Goal: Book appointment/travel/reservation

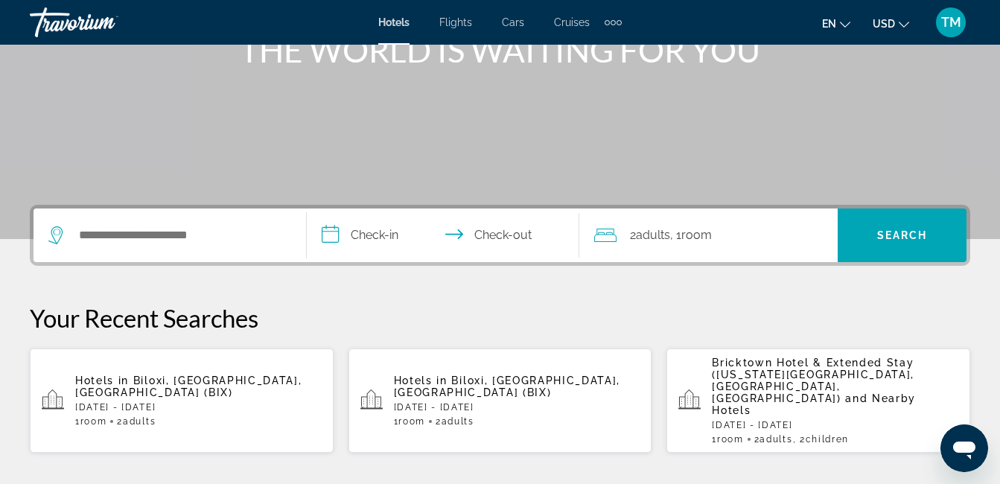
scroll to position [238, 0]
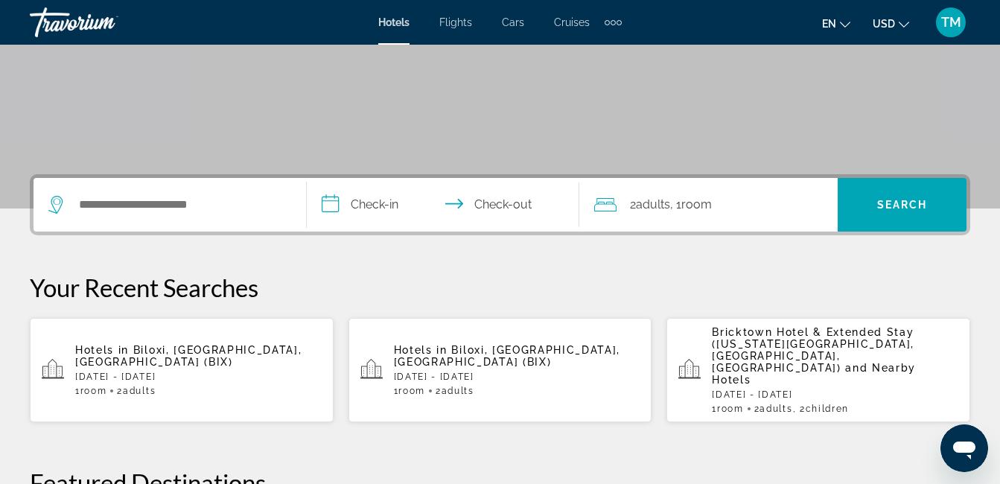
click at [760, 343] on span "Bricktown Hotel & Extended Stay ([US_STATE][GEOGRAPHIC_DATA], [GEOGRAPHIC_DATA]…" at bounding box center [813, 350] width 203 height 48
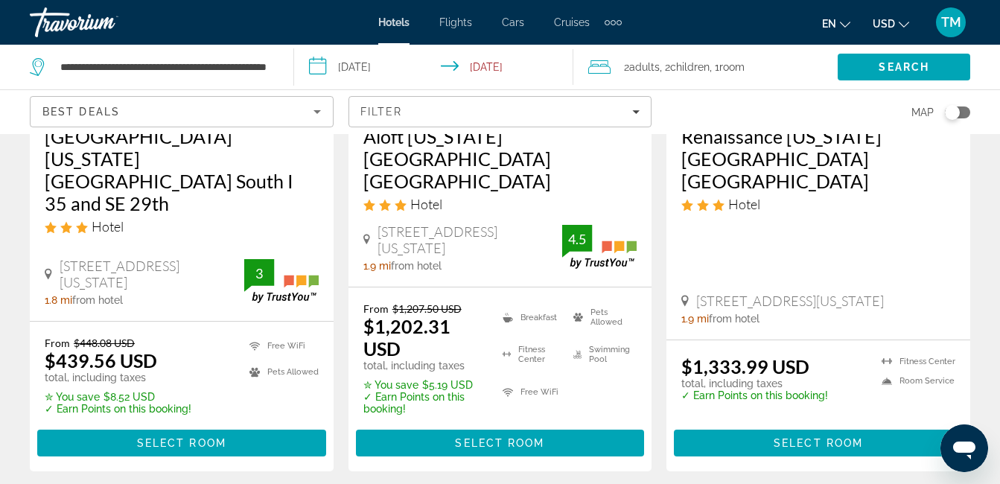
scroll to position [2254, 0]
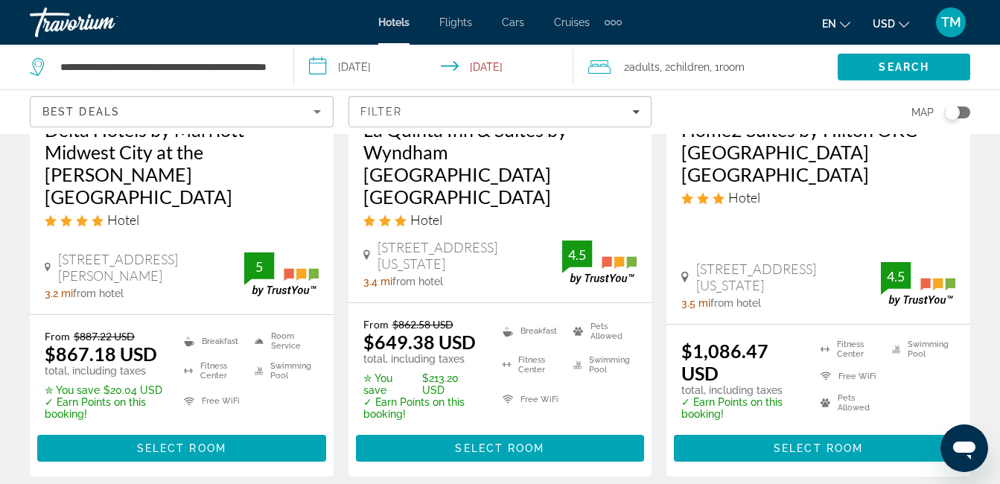
scroll to position [2214, 0]
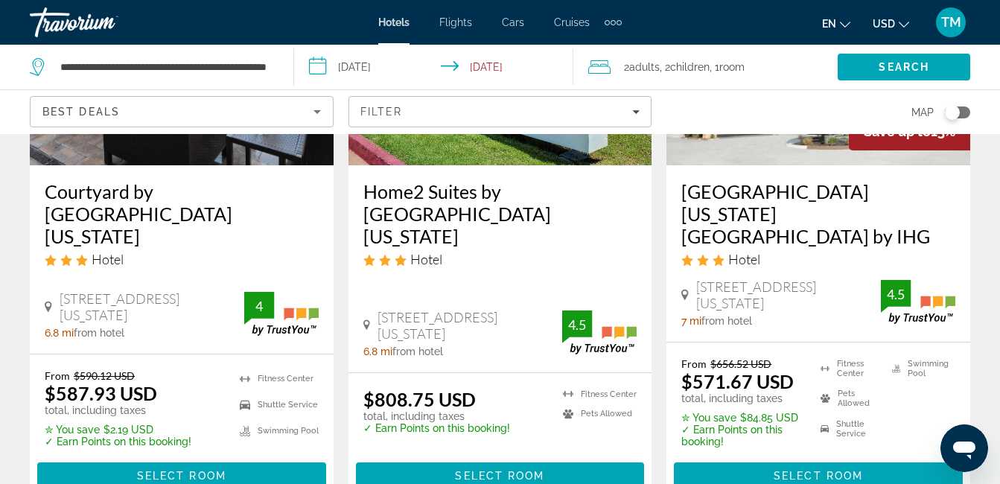
scroll to position [2144, 0]
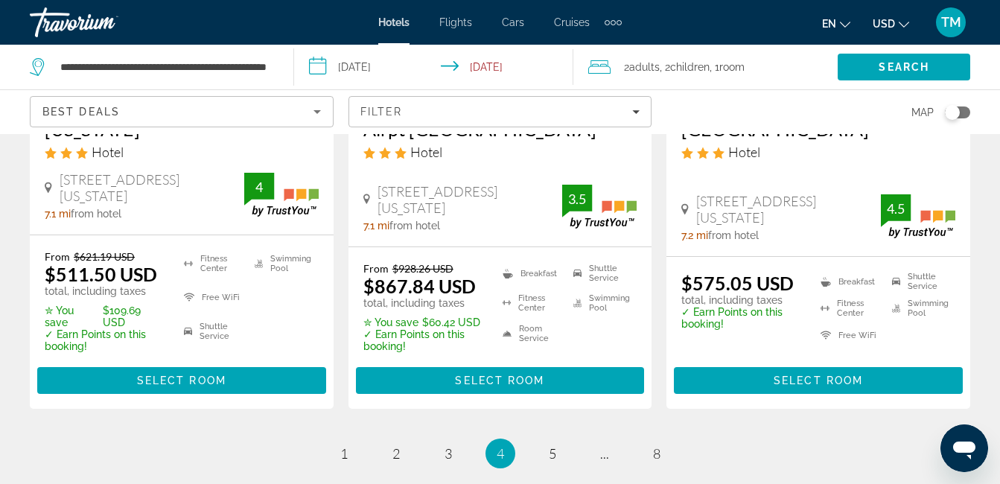
scroll to position [2214, 0]
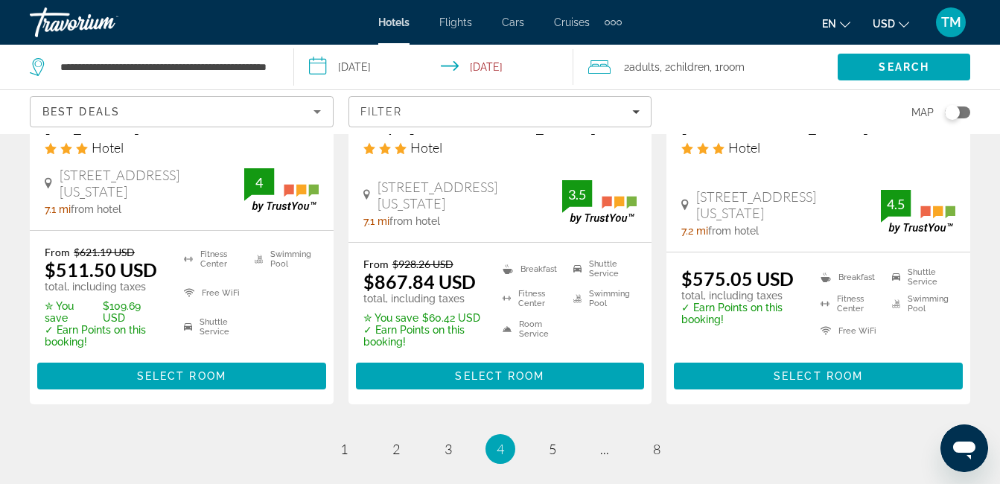
click at [949, 27] on span "TM" at bounding box center [951, 22] width 20 height 15
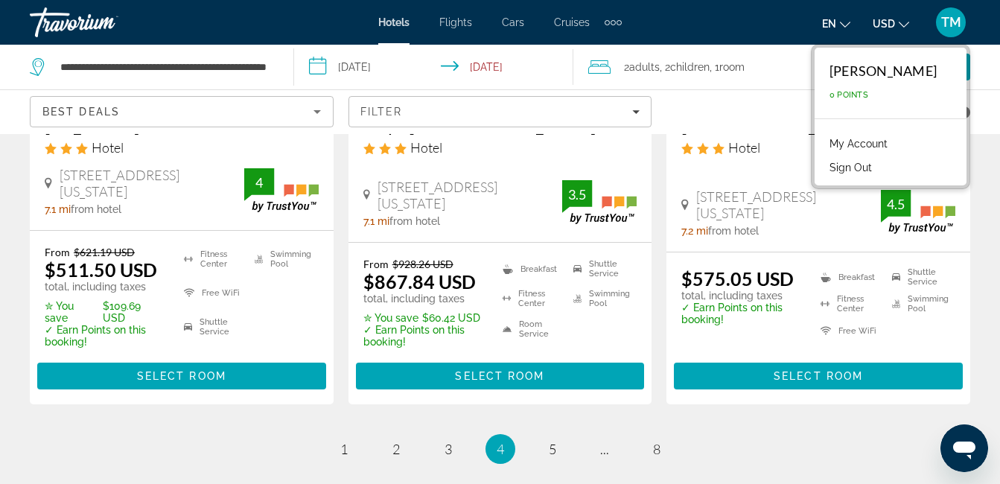
click at [990, 109] on app-hotels-search-filters "Best Deals Filter Map" at bounding box center [500, 111] width 1000 height 45
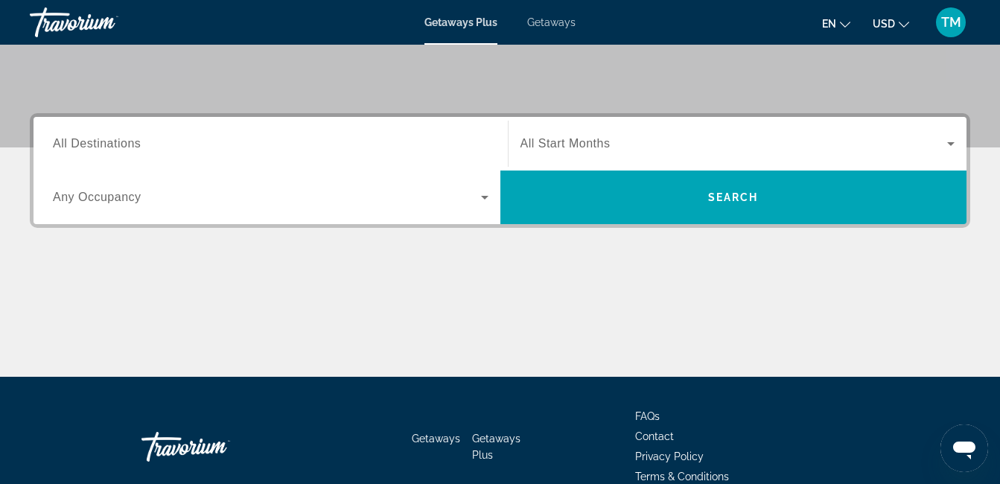
scroll to position [308, 0]
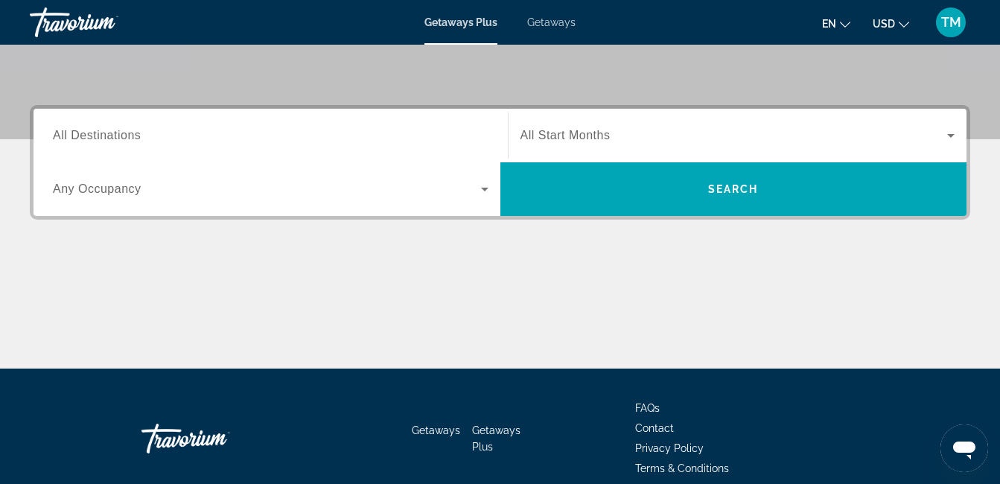
click at [549, 21] on span "Getaways" at bounding box center [551, 22] width 48 height 12
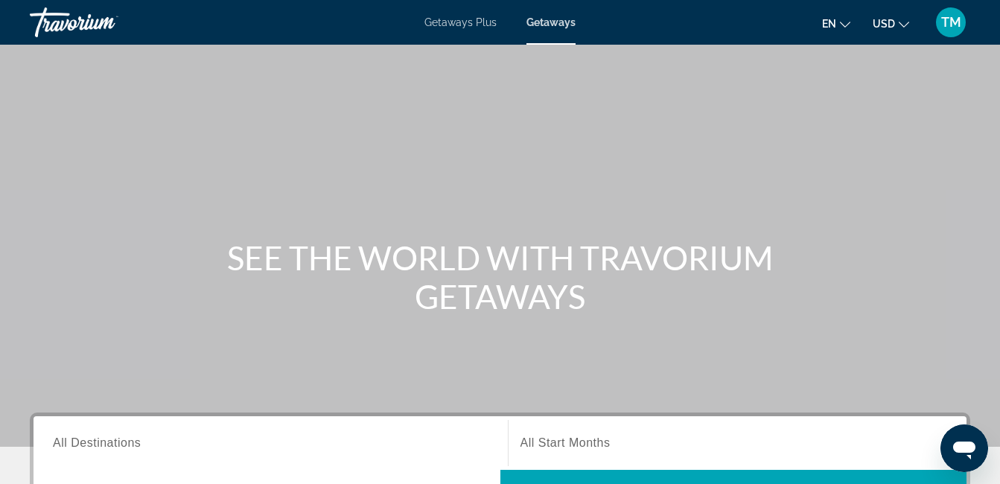
scroll to position [375, 0]
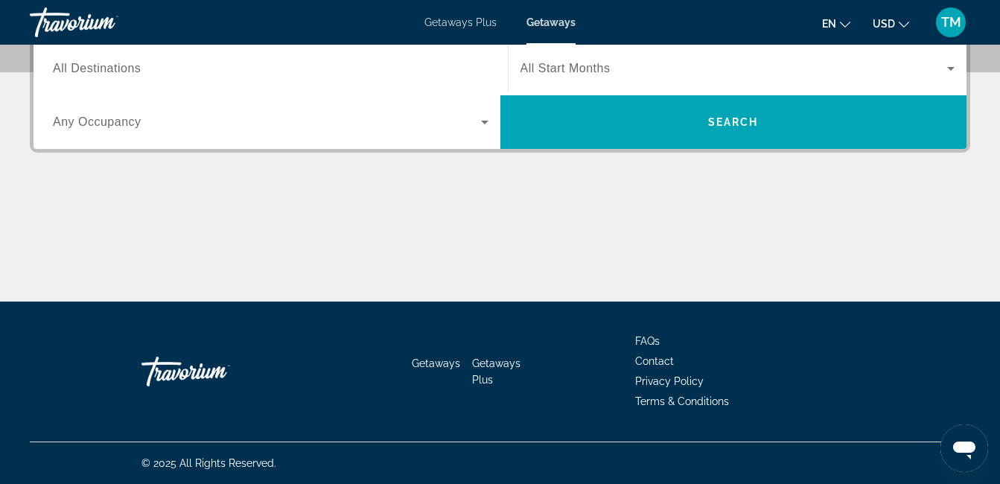
click at [952, 18] on span "TM" at bounding box center [951, 22] width 20 height 15
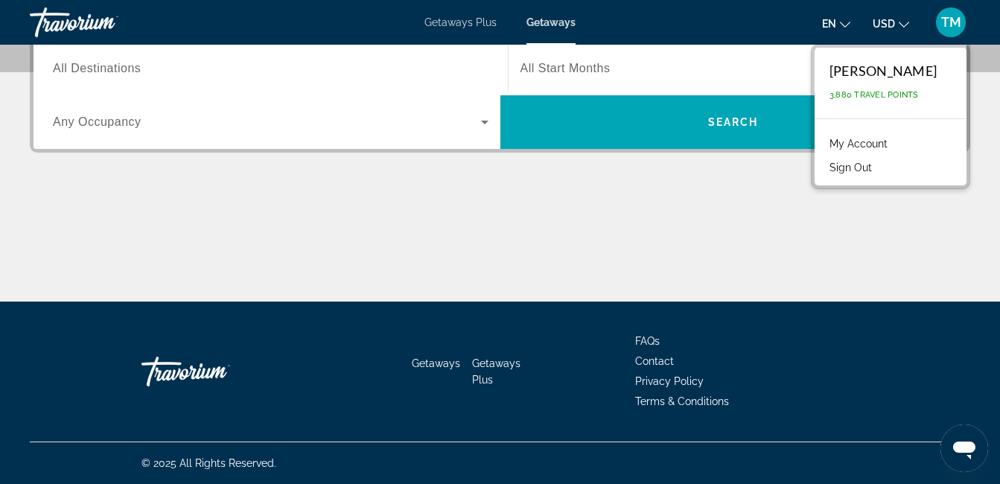
scroll to position [0, 0]
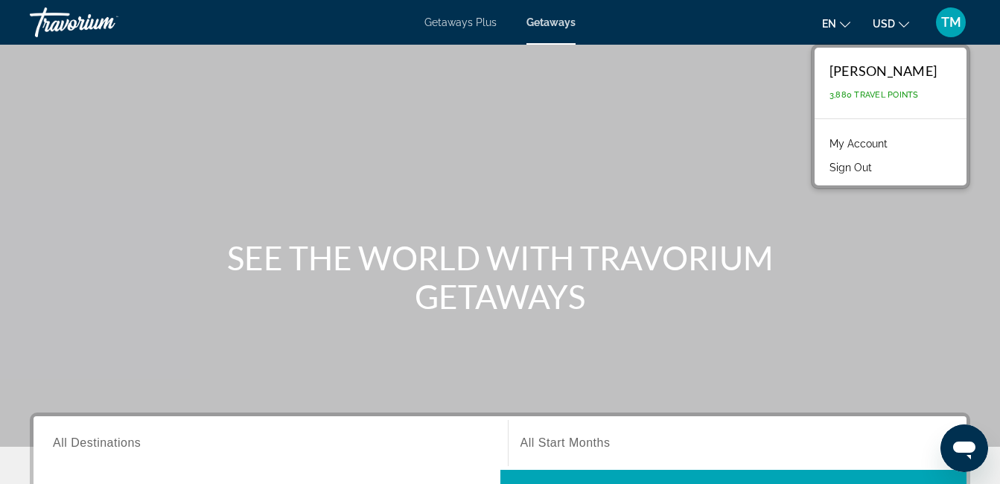
click at [54, 441] on span "All Destinations" at bounding box center [97, 442] width 88 height 13
click at [54, 441] on input "Destination All Destinations" at bounding box center [271, 444] width 436 height 18
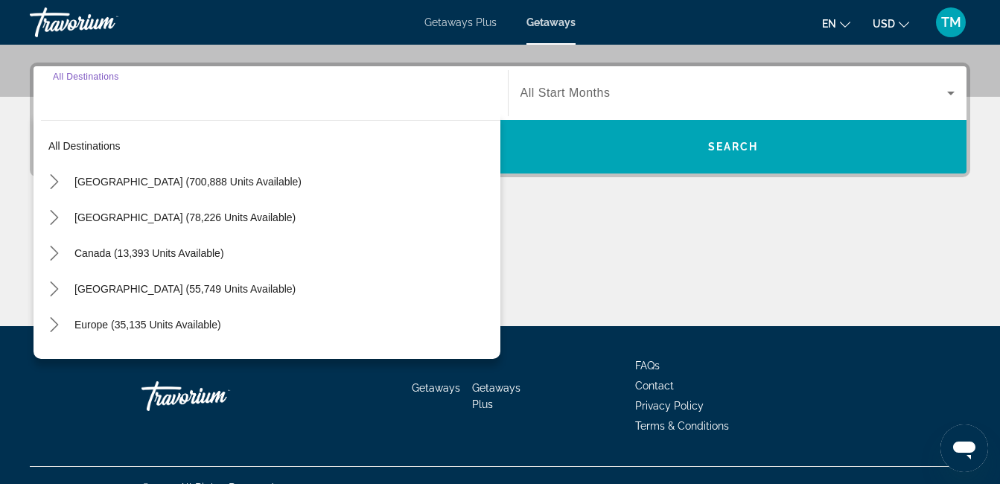
scroll to position [364, 0]
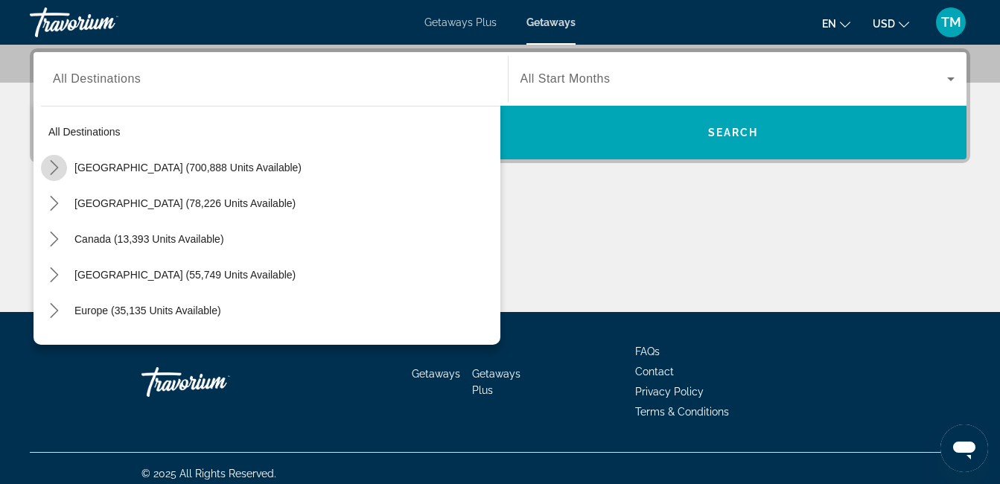
click at [53, 172] on icon "Toggle United States (700,888 units available) submenu" at bounding box center [54, 167] width 8 height 15
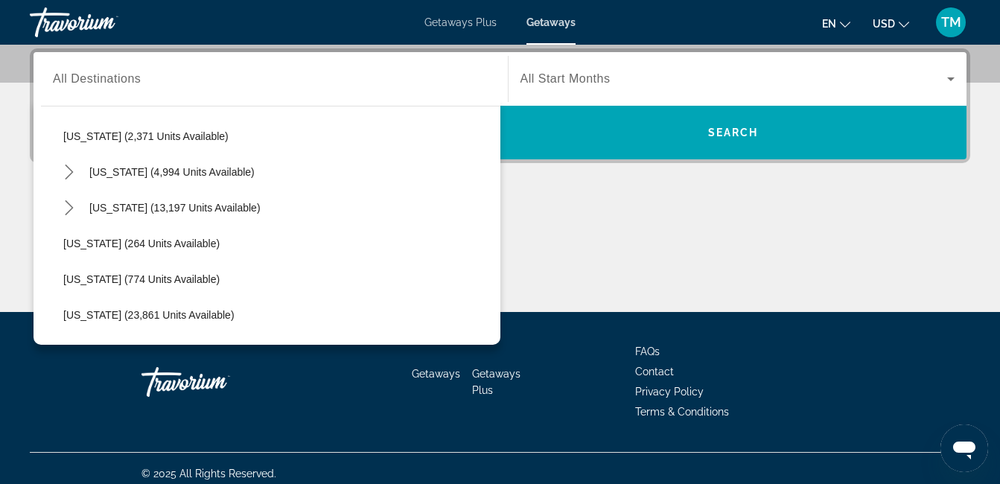
scroll to position [1026, 0]
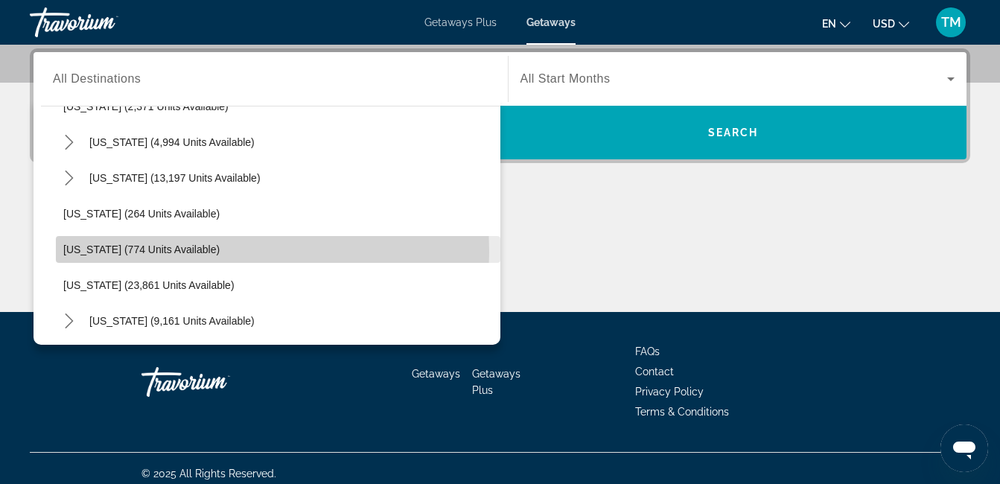
click at [174, 252] on span "Oklahoma (774 units available)" at bounding box center [141, 249] width 156 height 12
type input "**********"
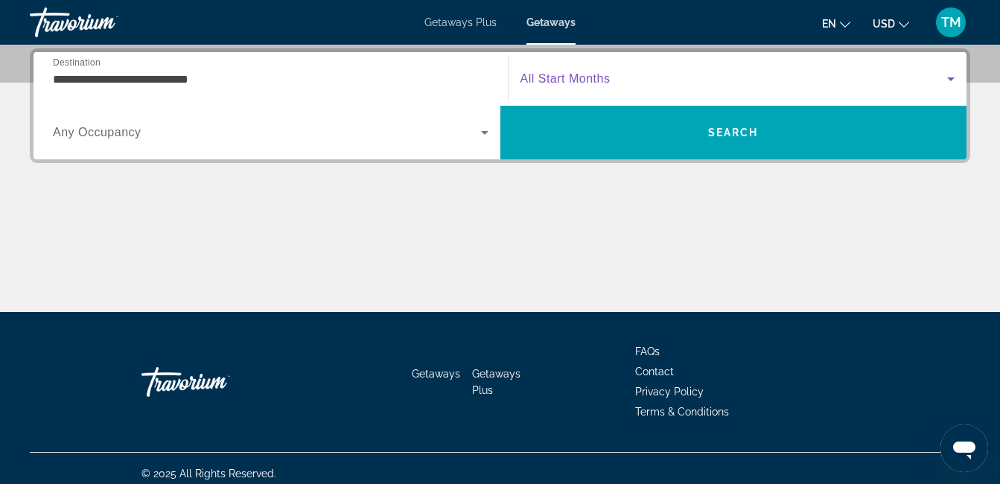
click at [952, 75] on icon "Search widget" at bounding box center [951, 79] width 18 height 18
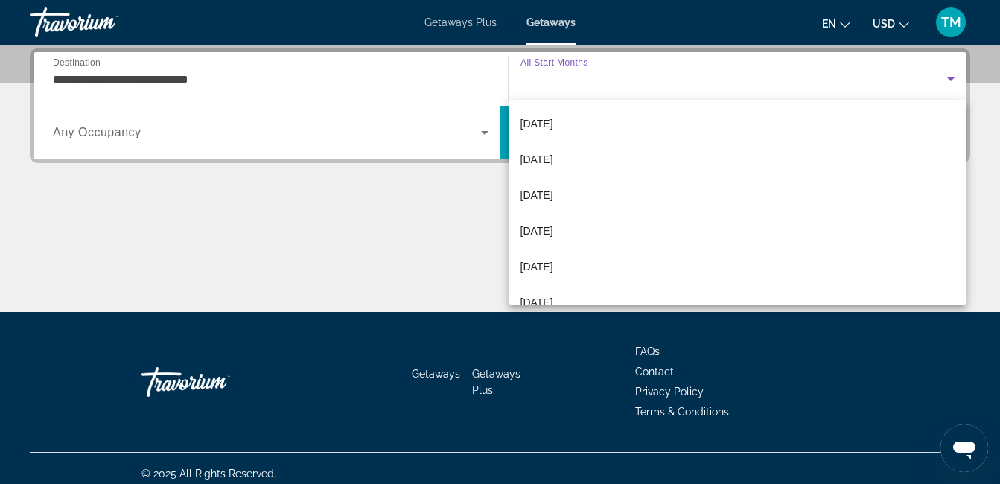
scroll to position [208, 0]
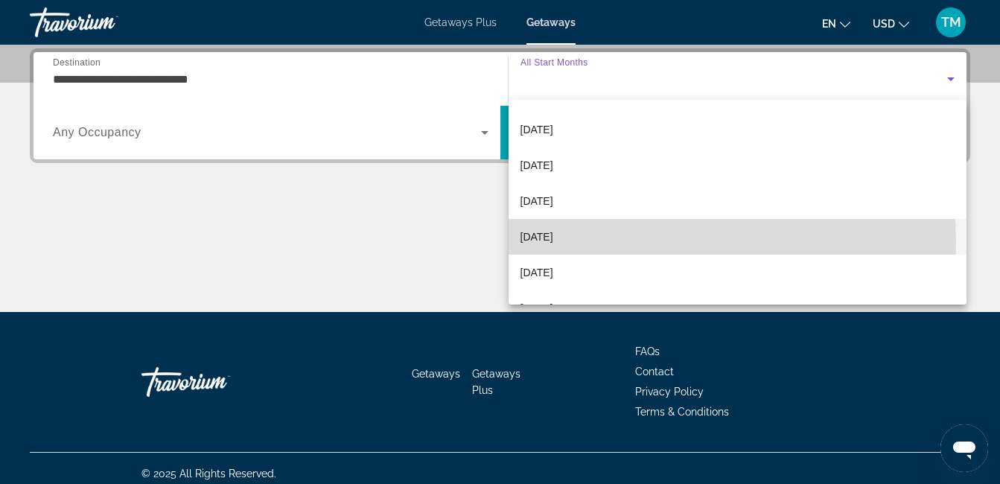
click at [622, 242] on mat-option "June 2026" at bounding box center [738, 237] width 459 height 36
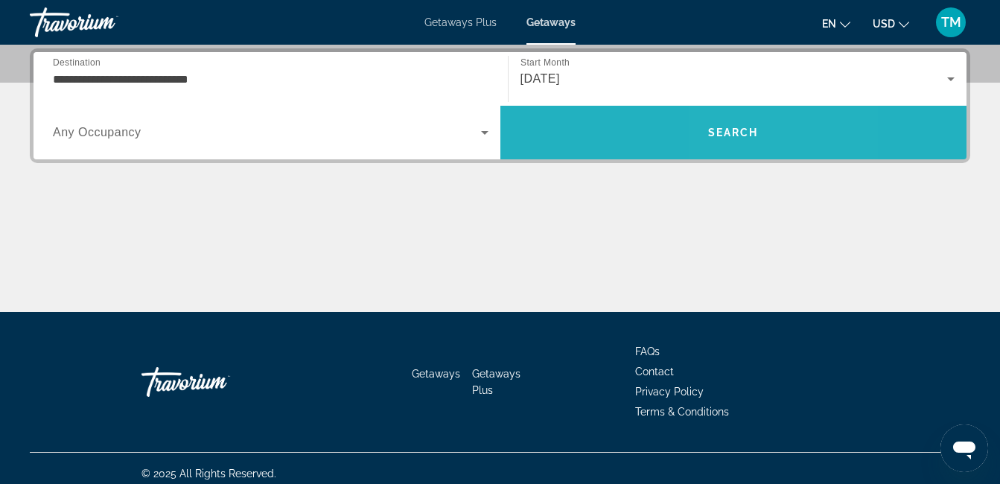
click at [756, 133] on span "Search" at bounding box center [733, 133] width 51 height 12
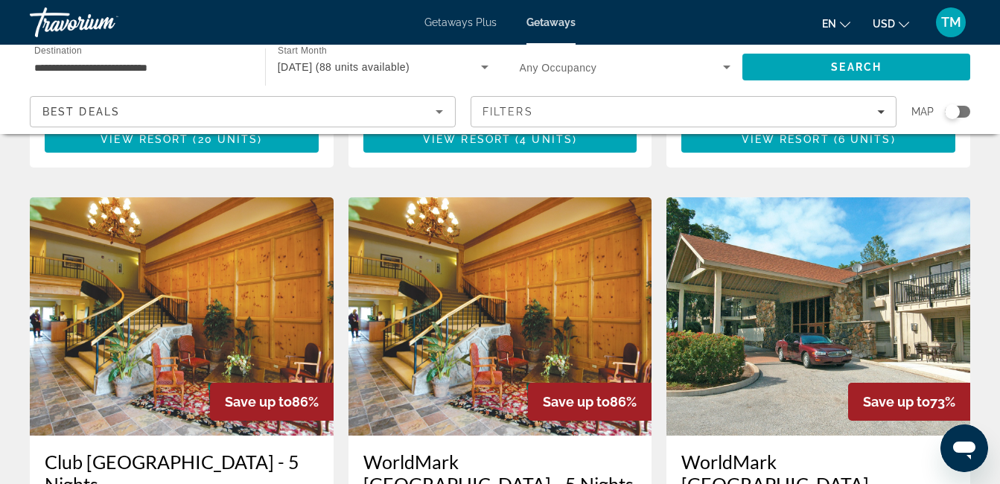
scroll to position [111, 0]
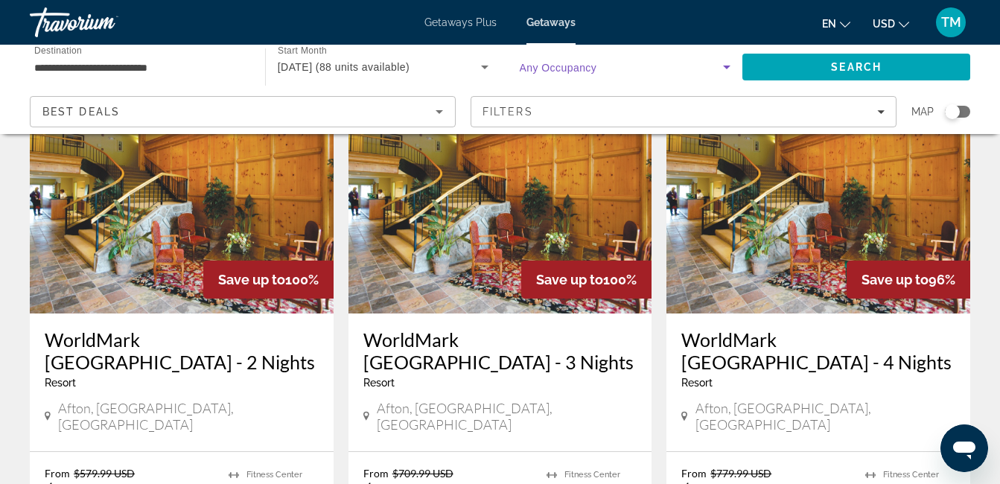
click at [729, 67] on icon "Search widget" at bounding box center [726, 68] width 7 height 4
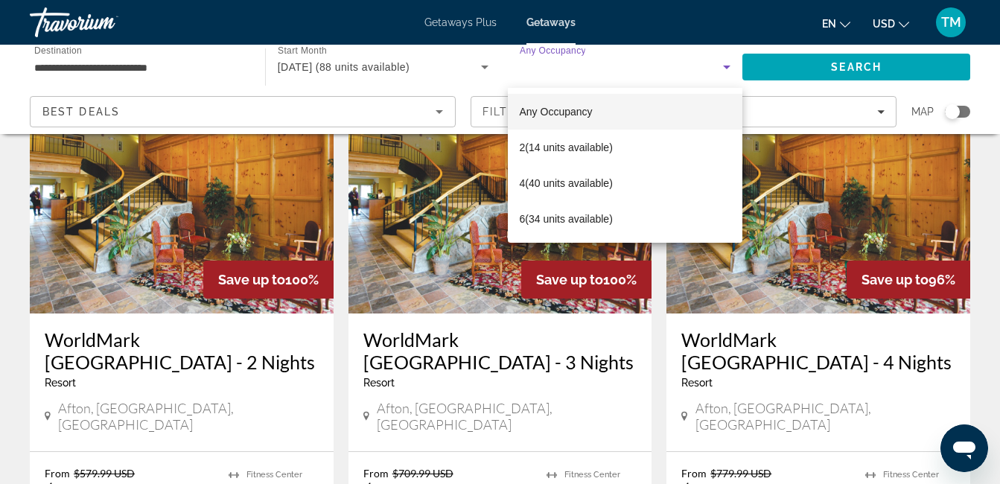
click at [919, 161] on div at bounding box center [500, 242] width 1000 height 484
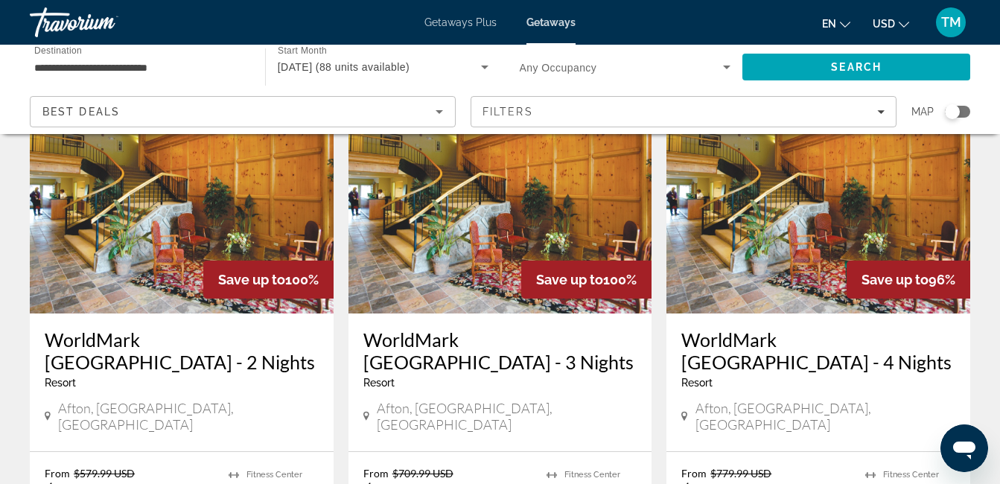
click at [464, 25] on span "Getaways Plus" at bounding box center [460, 22] width 72 height 12
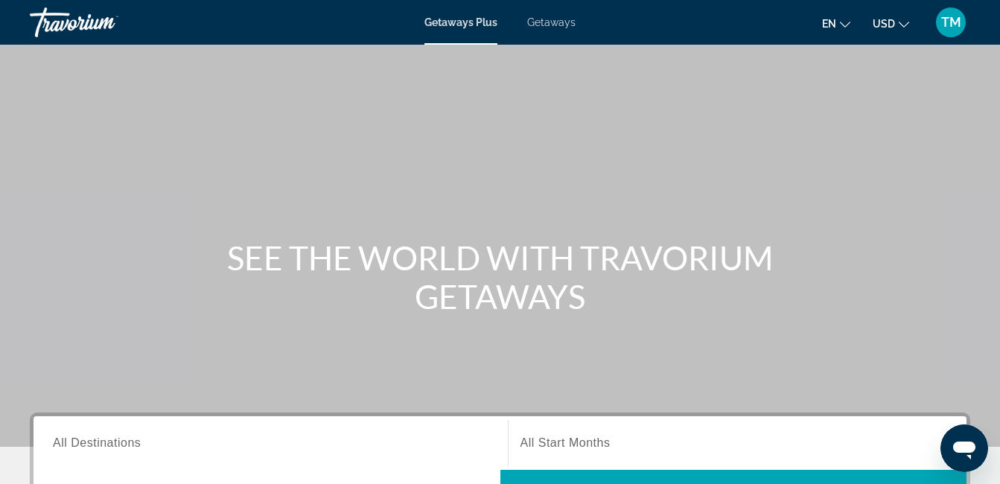
click at [955, 21] on span "TM" at bounding box center [951, 22] width 20 height 15
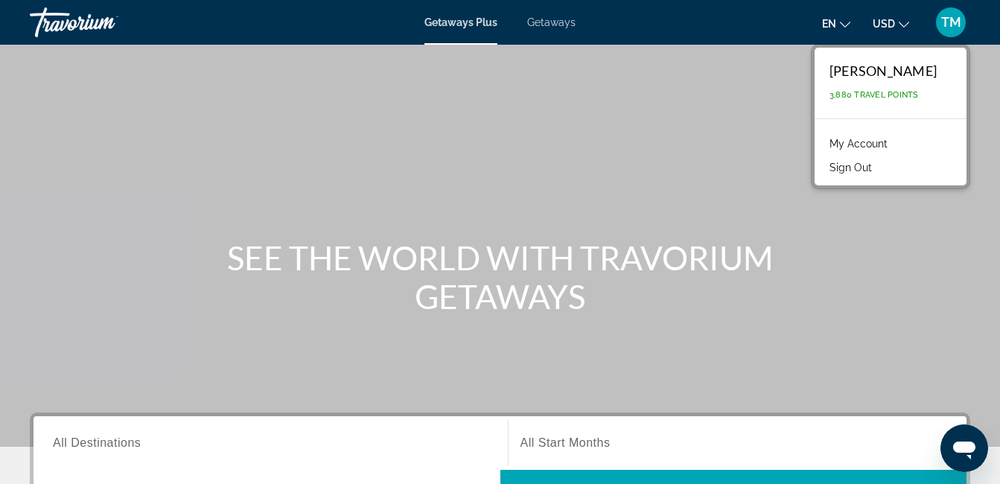
click at [606, 93] on div "Main content" at bounding box center [500, 223] width 1000 height 447
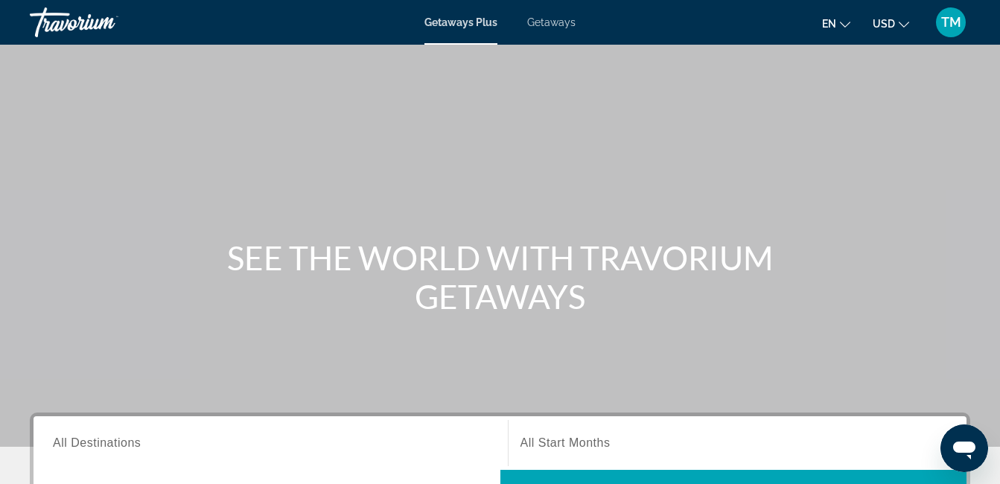
click at [91, 441] on span "All Destinations" at bounding box center [97, 442] width 88 height 13
click at [91, 441] on input "Destination All Destinations" at bounding box center [271, 444] width 436 height 18
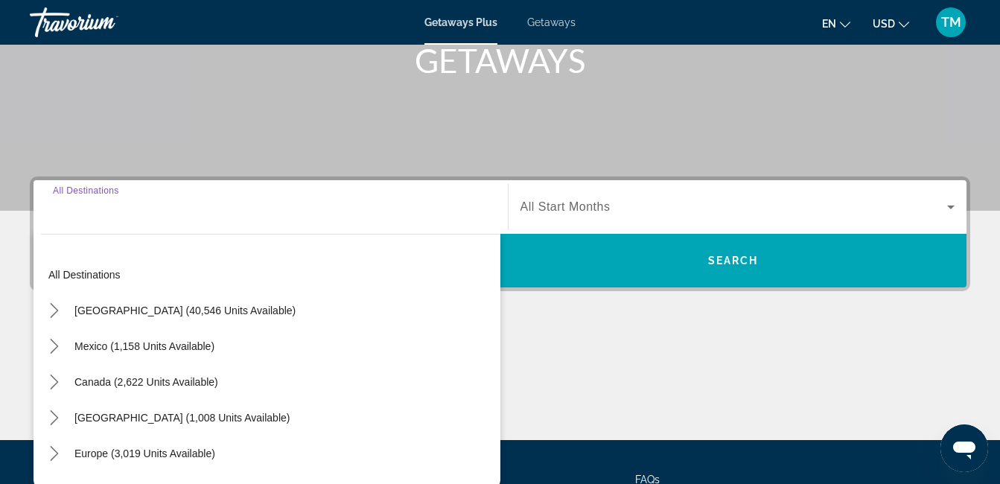
scroll to position [364, 0]
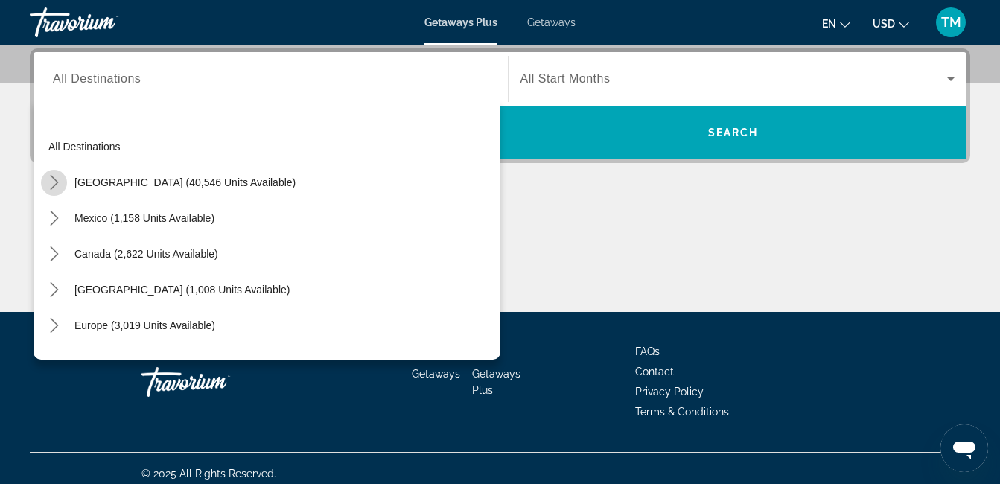
click at [54, 182] on icon "Toggle United States (40,546 units available) submenu" at bounding box center [54, 182] width 15 height 15
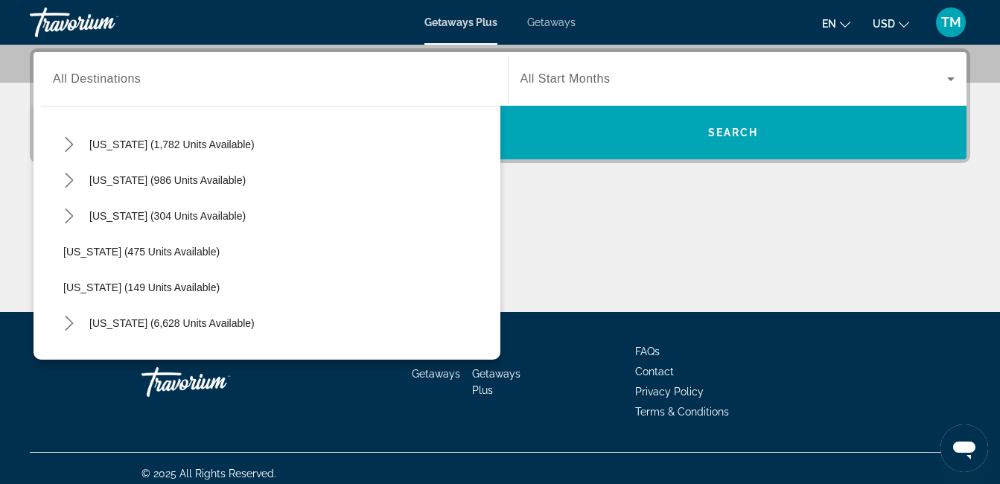
scroll to position [1152, 0]
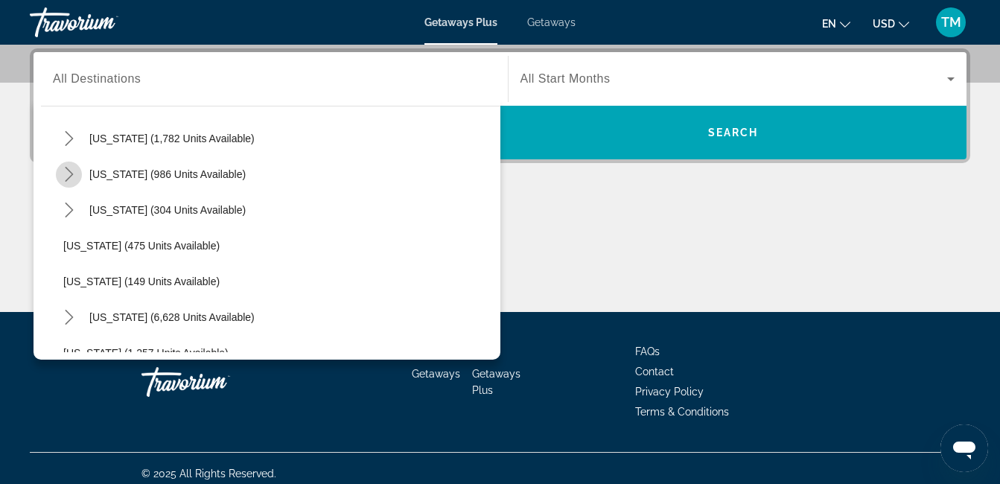
click at [69, 171] on icon "Toggle Tennessee (986 units available) submenu" at bounding box center [69, 174] width 8 height 15
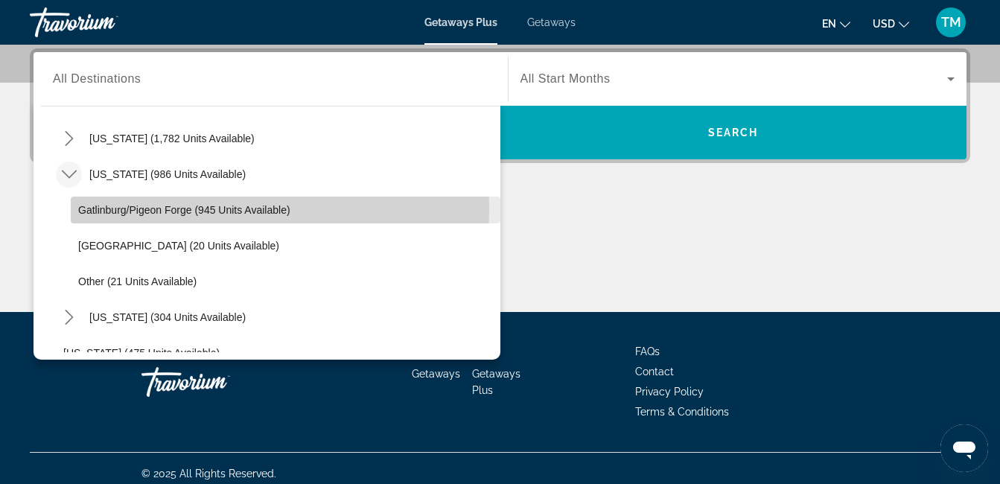
click at [175, 208] on span "Gatlinburg/Pigeon Forge (945 units available)" at bounding box center [184, 210] width 212 height 12
type input "**********"
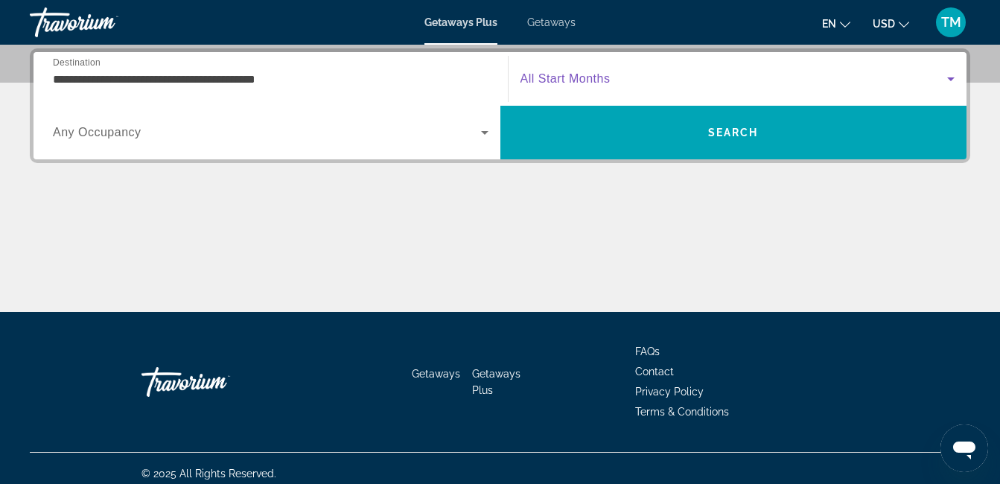
click at [951, 77] on icon "Search widget" at bounding box center [951, 79] width 18 height 18
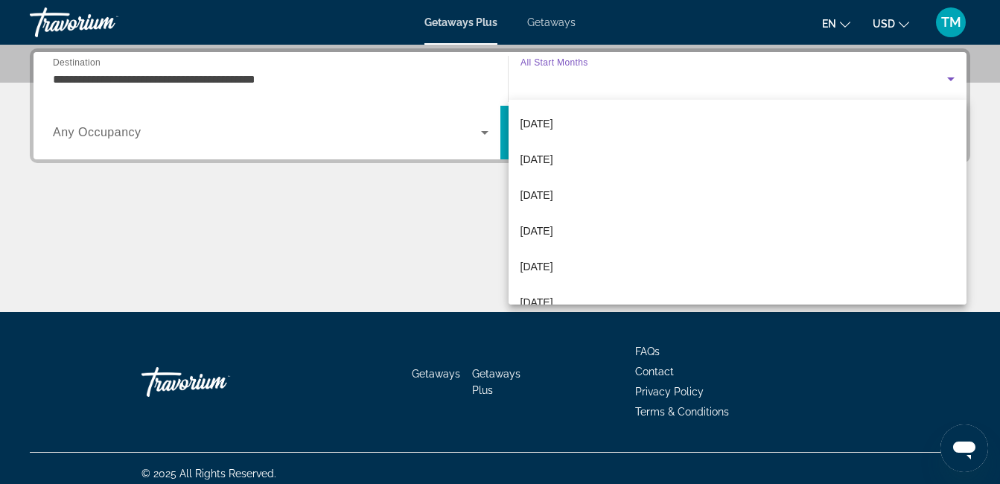
scroll to position [208, 0]
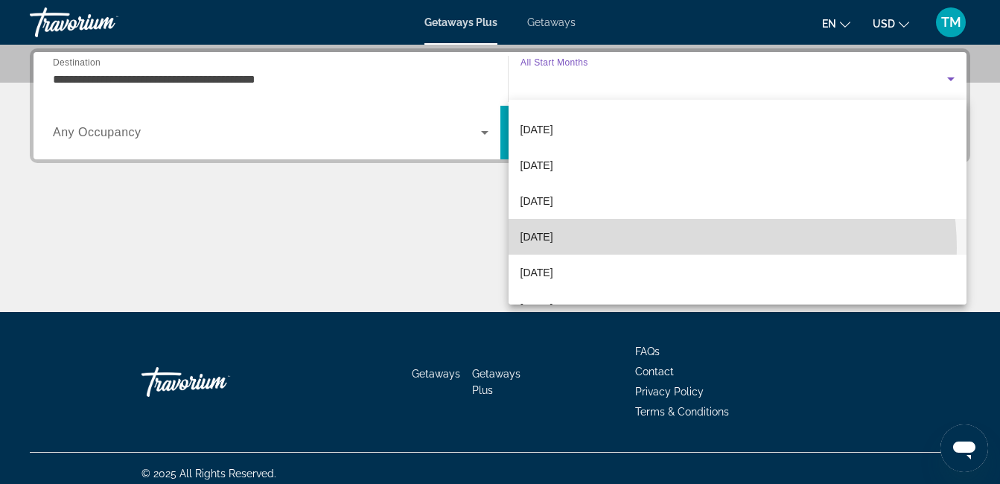
click at [690, 248] on mat-option "June 2026" at bounding box center [738, 237] width 459 height 36
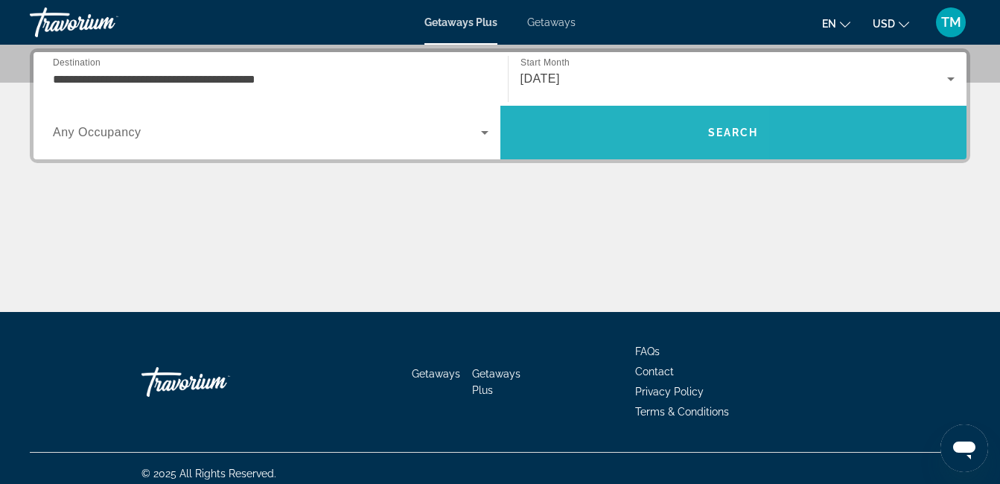
click at [679, 129] on span "Search" at bounding box center [733, 133] width 467 height 36
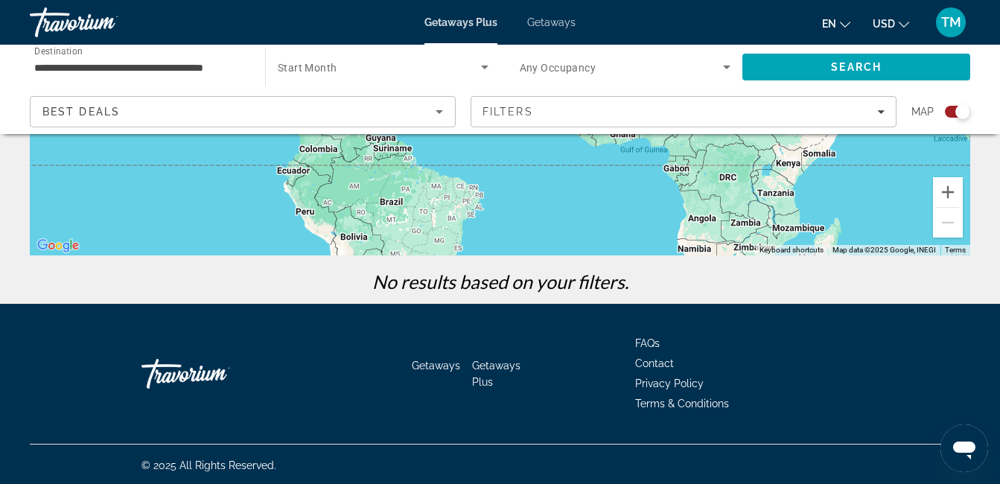
scroll to position [343, 0]
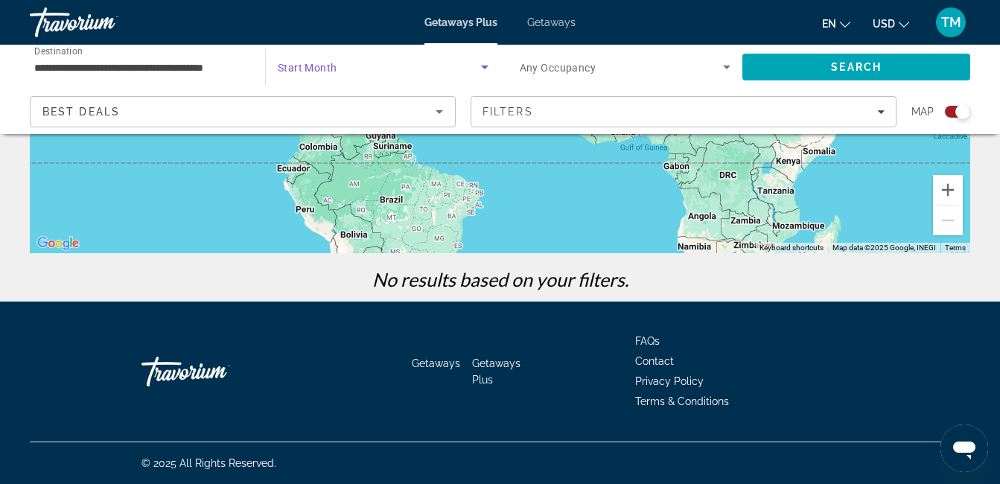
click at [488, 71] on icon "Search widget" at bounding box center [485, 67] width 18 height 18
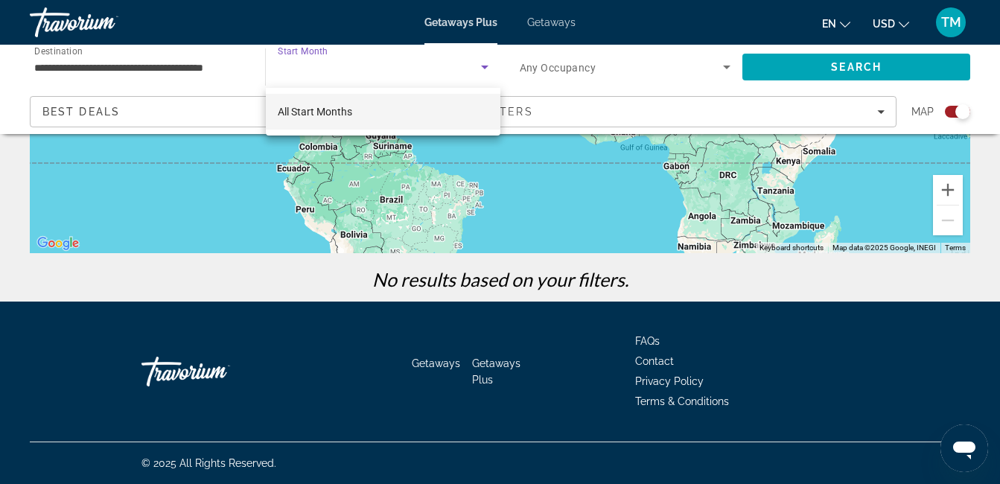
click at [188, 290] on div at bounding box center [500, 242] width 1000 height 484
